Goal: Task Accomplishment & Management: Complete application form

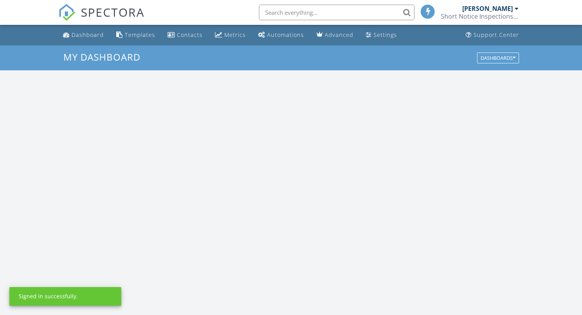
scroll to position [719, 594]
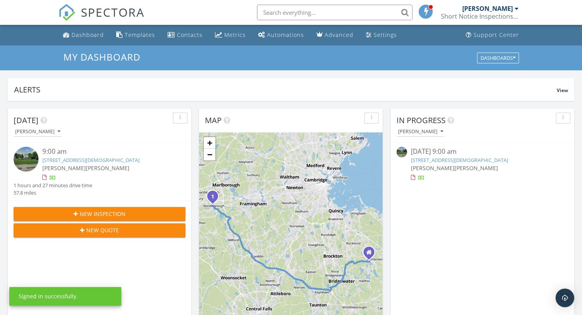
click at [94, 160] on link "43 Church St, Westborough, MA 01581" at bounding box center [90, 160] width 97 height 7
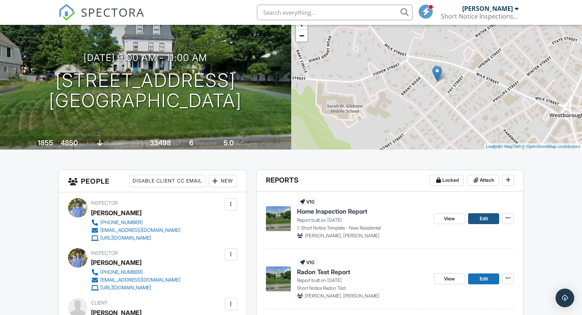
click at [488, 218] on link "Edit" at bounding box center [483, 218] width 31 height 11
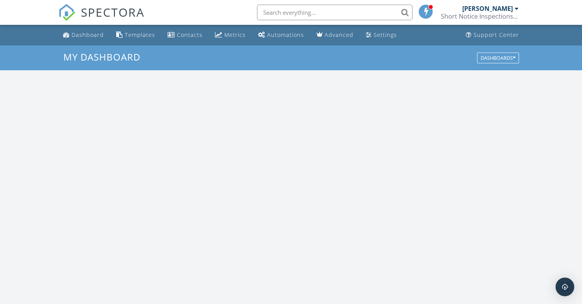
scroll to position [719, 594]
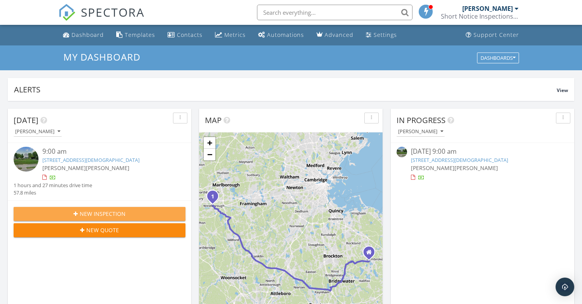
click at [108, 216] on span "New Inspection" at bounding box center [103, 214] width 46 height 8
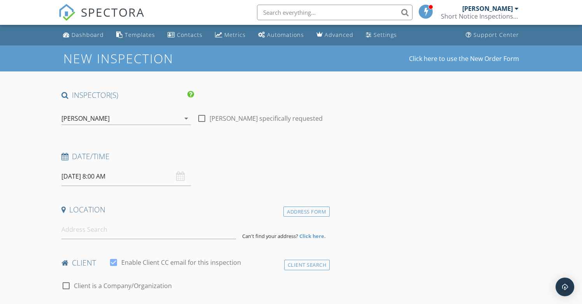
click at [185, 121] on icon "arrow_drop_down" at bounding box center [185, 118] width 9 height 9
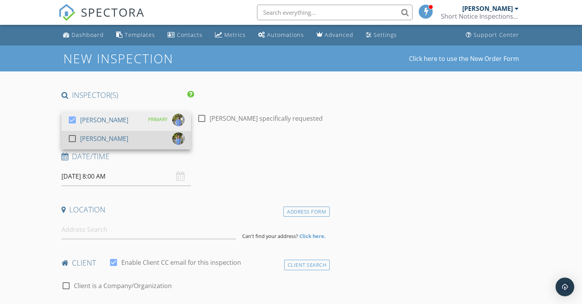
click at [146, 141] on div "check_box_outline_blank [PERSON_NAME]" at bounding box center [126, 140] width 117 height 16
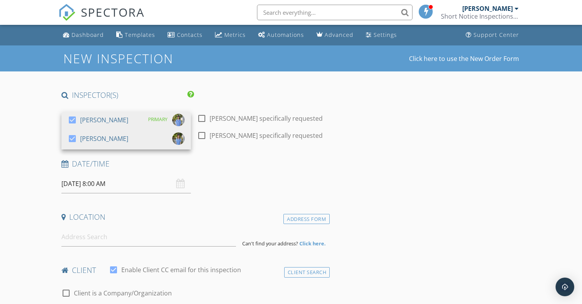
click at [169, 185] on input "09/29/2025 8:00 AM" at bounding box center [125, 183] width 129 height 19
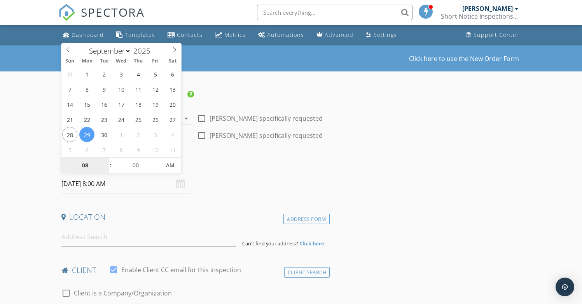
scroll to position [5, 0]
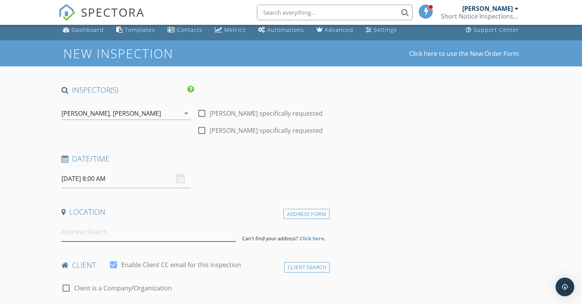
click at [137, 236] on input at bounding box center [148, 232] width 175 height 19
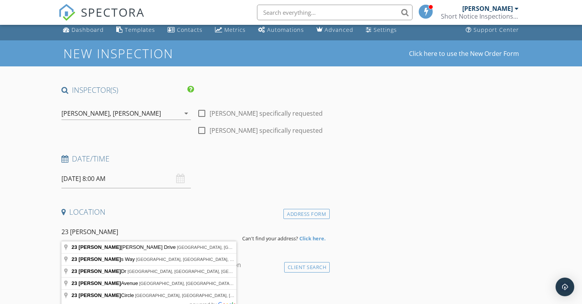
type input "23 Loganberry Drive, Abington, MA, USA"
drag, startPoint x: 137, startPoint y: 236, endPoint x: 126, endPoint y: 249, distance: 17.4
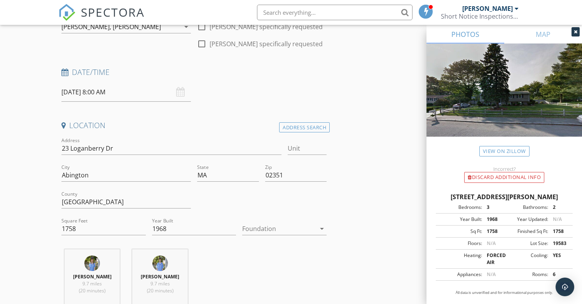
scroll to position [102, 0]
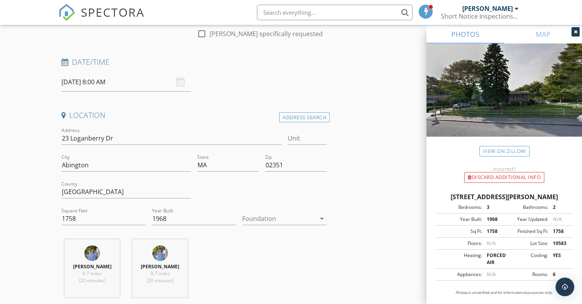
click at [291, 217] on div at bounding box center [278, 219] width 73 height 12
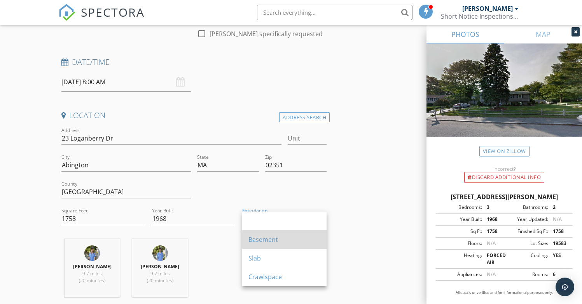
click at [264, 239] on div "Basement" at bounding box center [284, 239] width 72 height 9
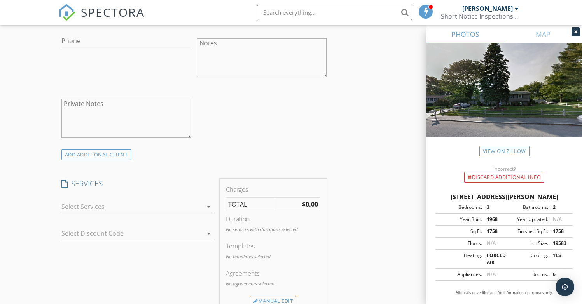
scroll to position [549, 0]
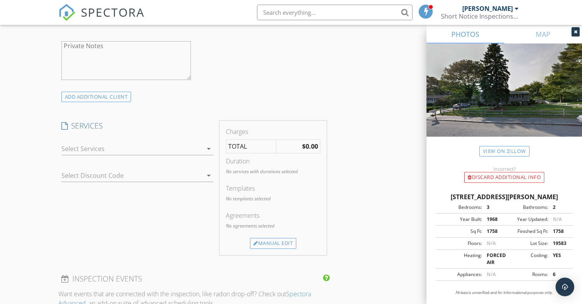
click at [199, 143] on div at bounding box center [131, 149] width 141 height 12
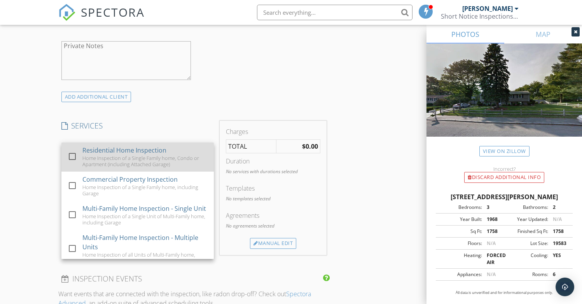
click at [108, 159] on div "Home Inspection of a Single Family home, Condo or Apartment (including Attached…" at bounding box center [144, 161] width 125 height 12
